Goal: Navigation & Orientation: Find specific page/section

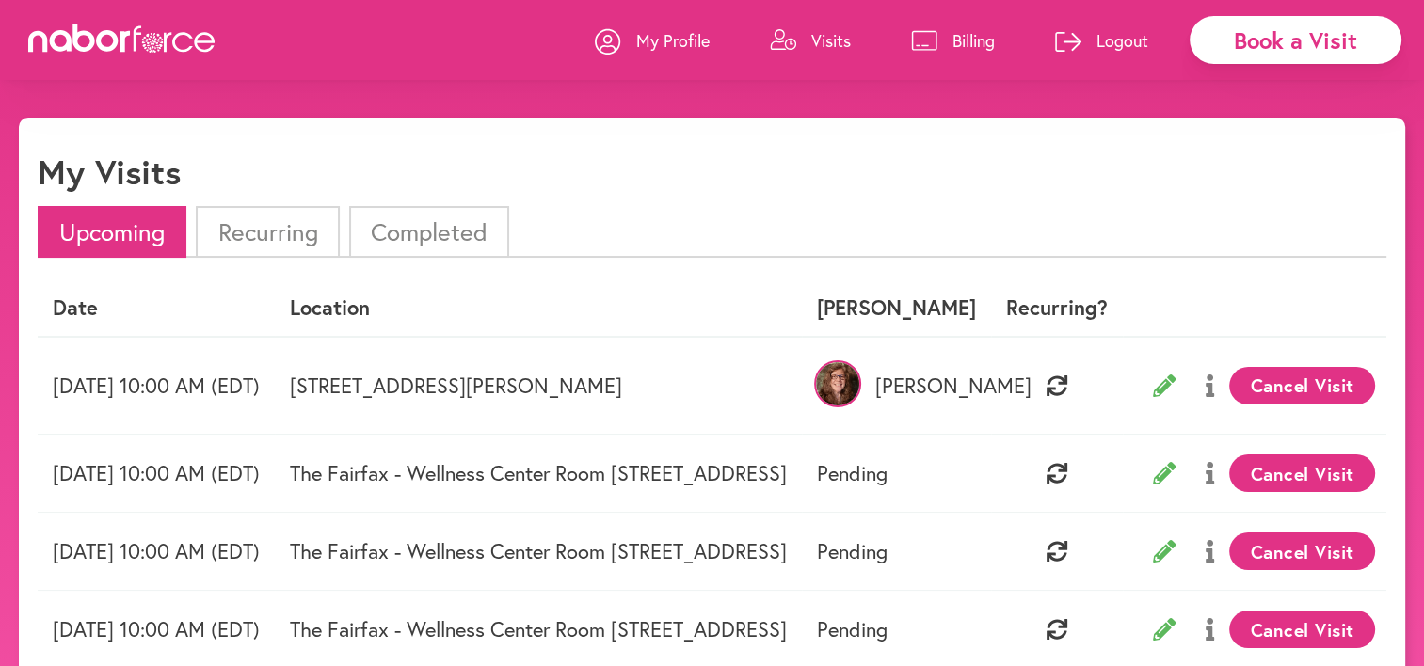
click at [660, 41] on p "My Profile" at bounding box center [672, 40] width 73 height 23
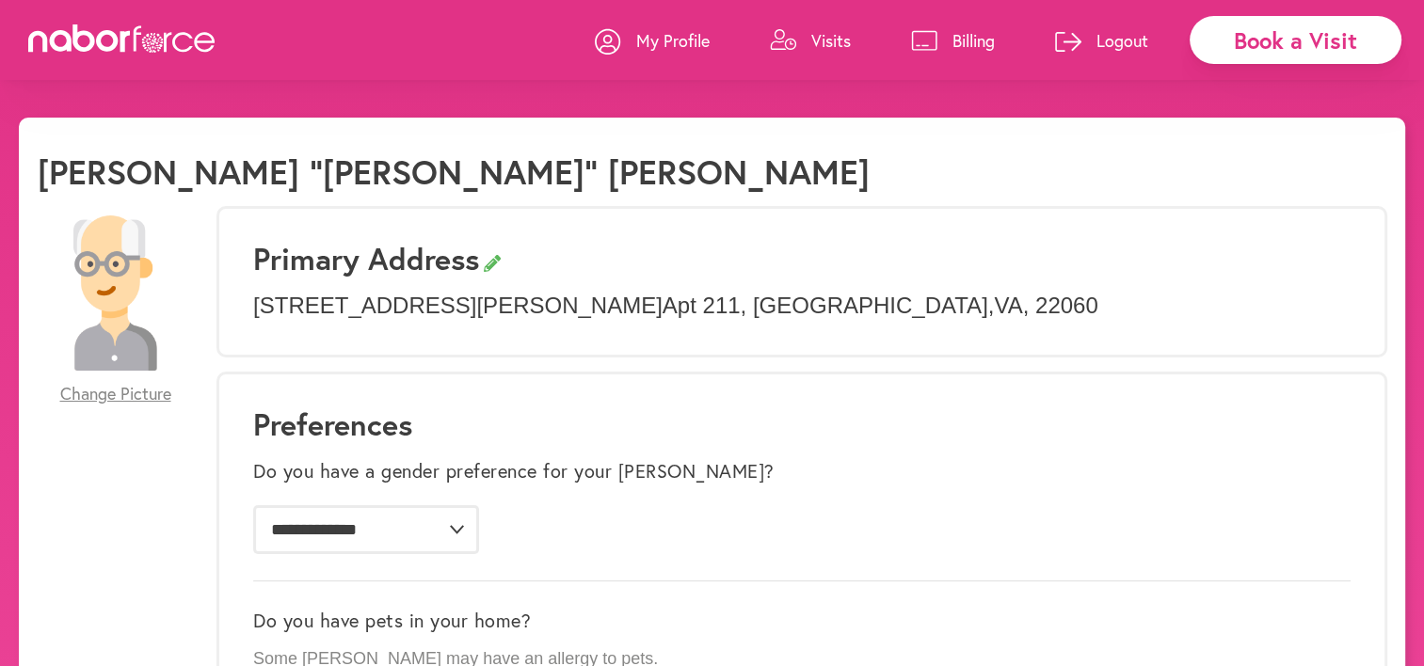
click at [119, 33] on icon at bounding box center [122, 38] width 188 height 28
click at [93, 38] on icon at bounding box center [84, 37] width 23 height 27
click at [135, 34] on icon at bounding box center [139, 38] width 8 height 25
click at [162, 31] on icon at bounding box center [122, 38] width 188 height 28
click at [125, 45] on icon at bounding box center [125, 42] width 10 height 22
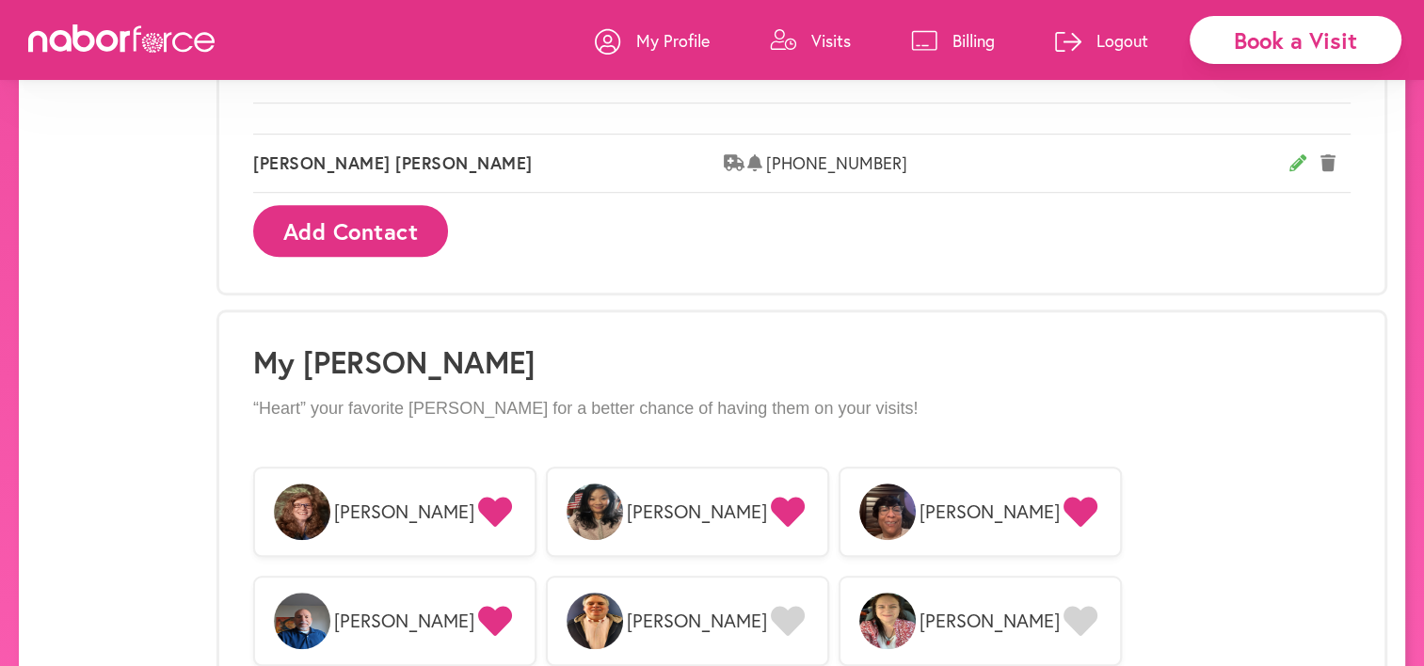
scroll to position [1184, 0]
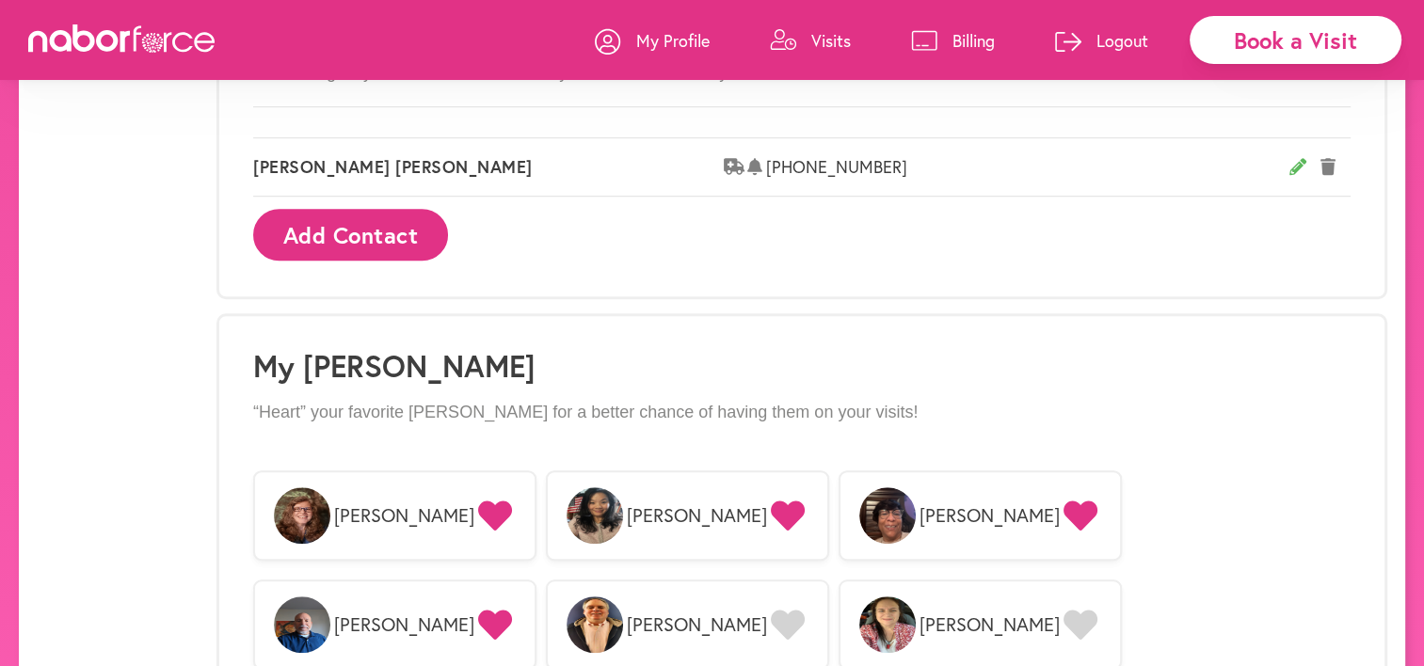
click at [512, 610] on icon at bounding box center [495, 625] width 34 height 30
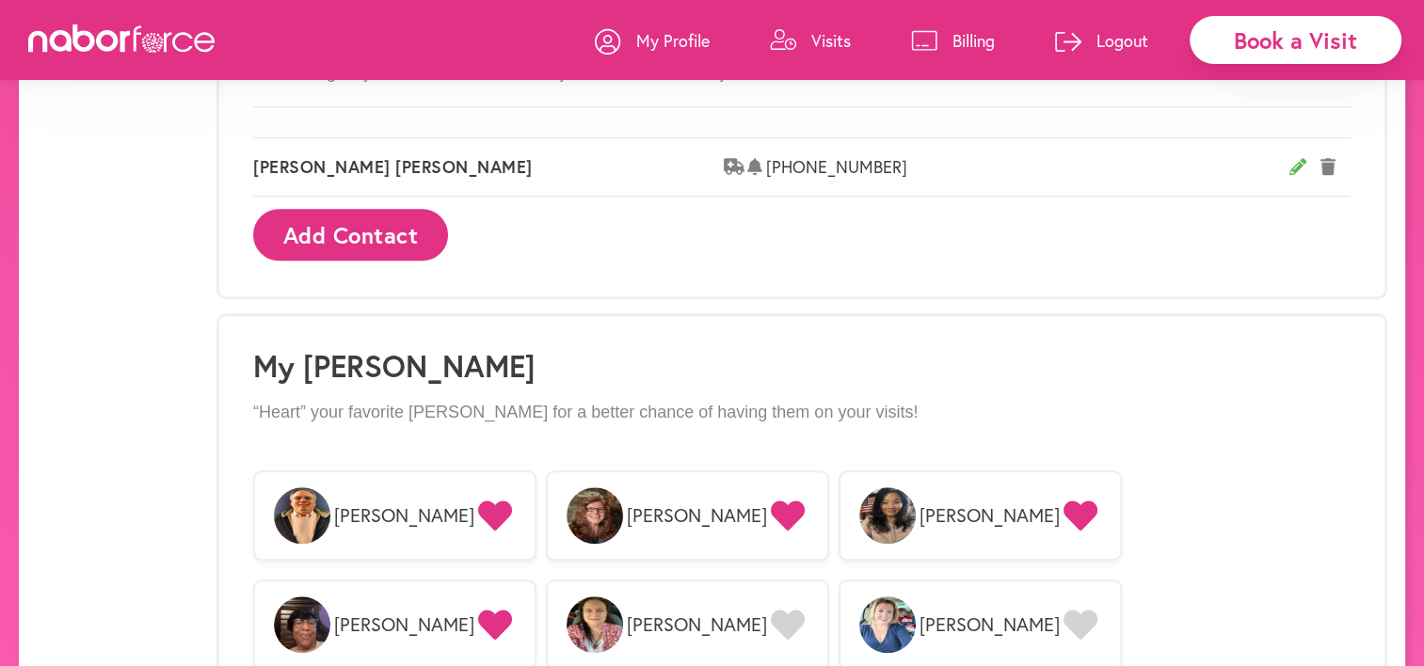
click at [512, 610] on icon at bounding box center [495, 625] width 34 height 30
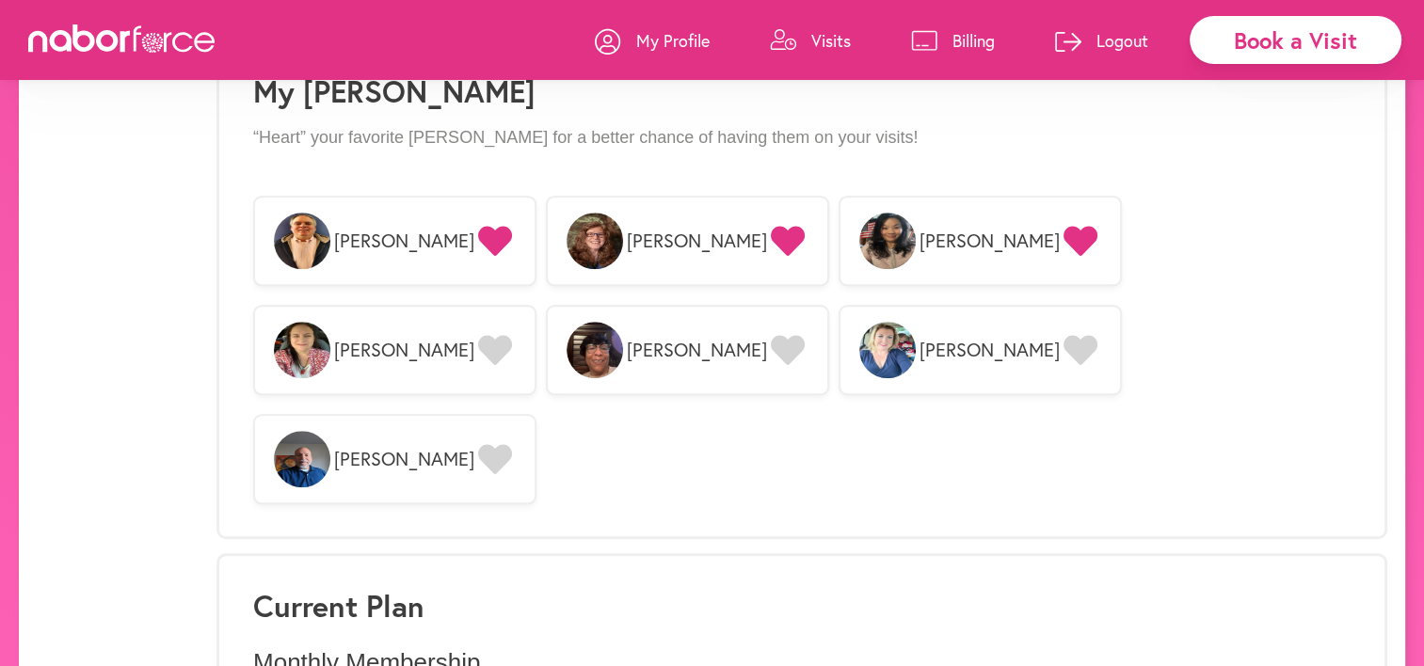
scroll to position [1278, 0]
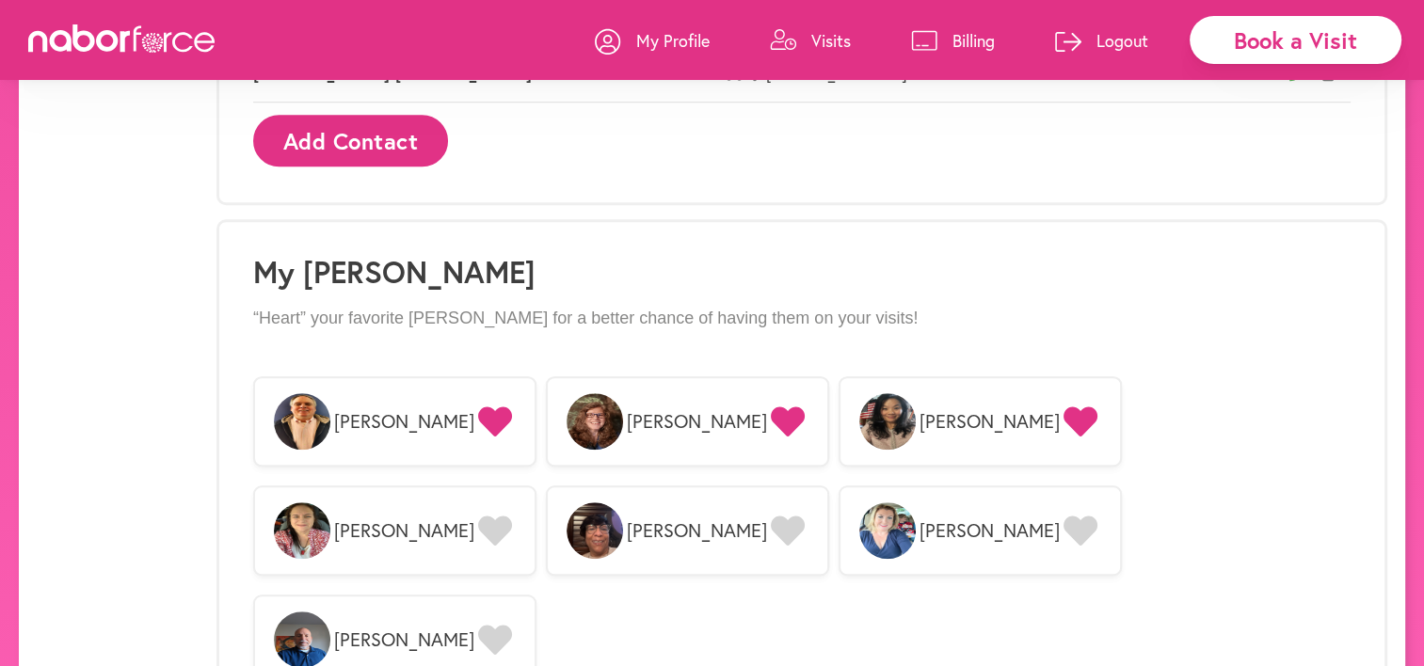
click at [652, 29] on p "My Profile" at bounding box center [672, 40] width 73 height 23
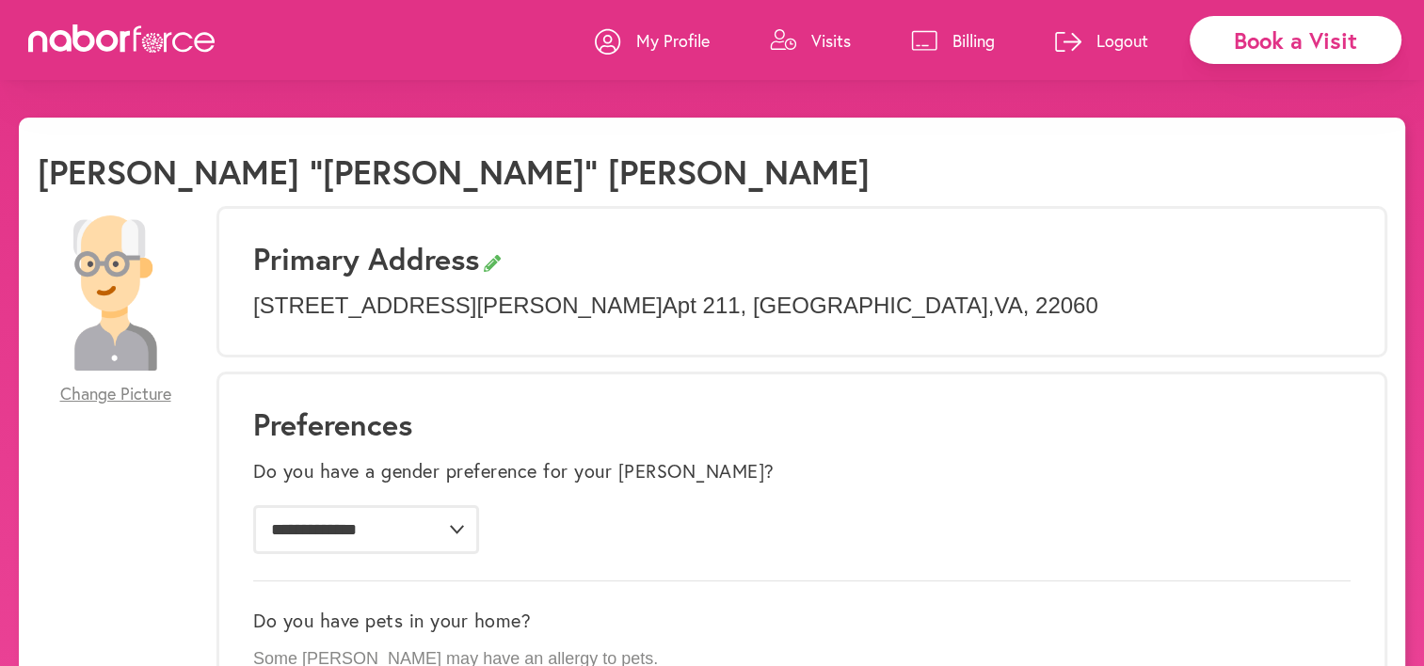
click at [854, 41] on div "My Profile Visits Billing Logout" at bounding box center [881, 40] width 572 height 80
click at [802, 37] on link "Visits" at bounding box center [810, 40] width 81 height 56
